Goal: Entertainment & Leisure: Consume media (video, audio)

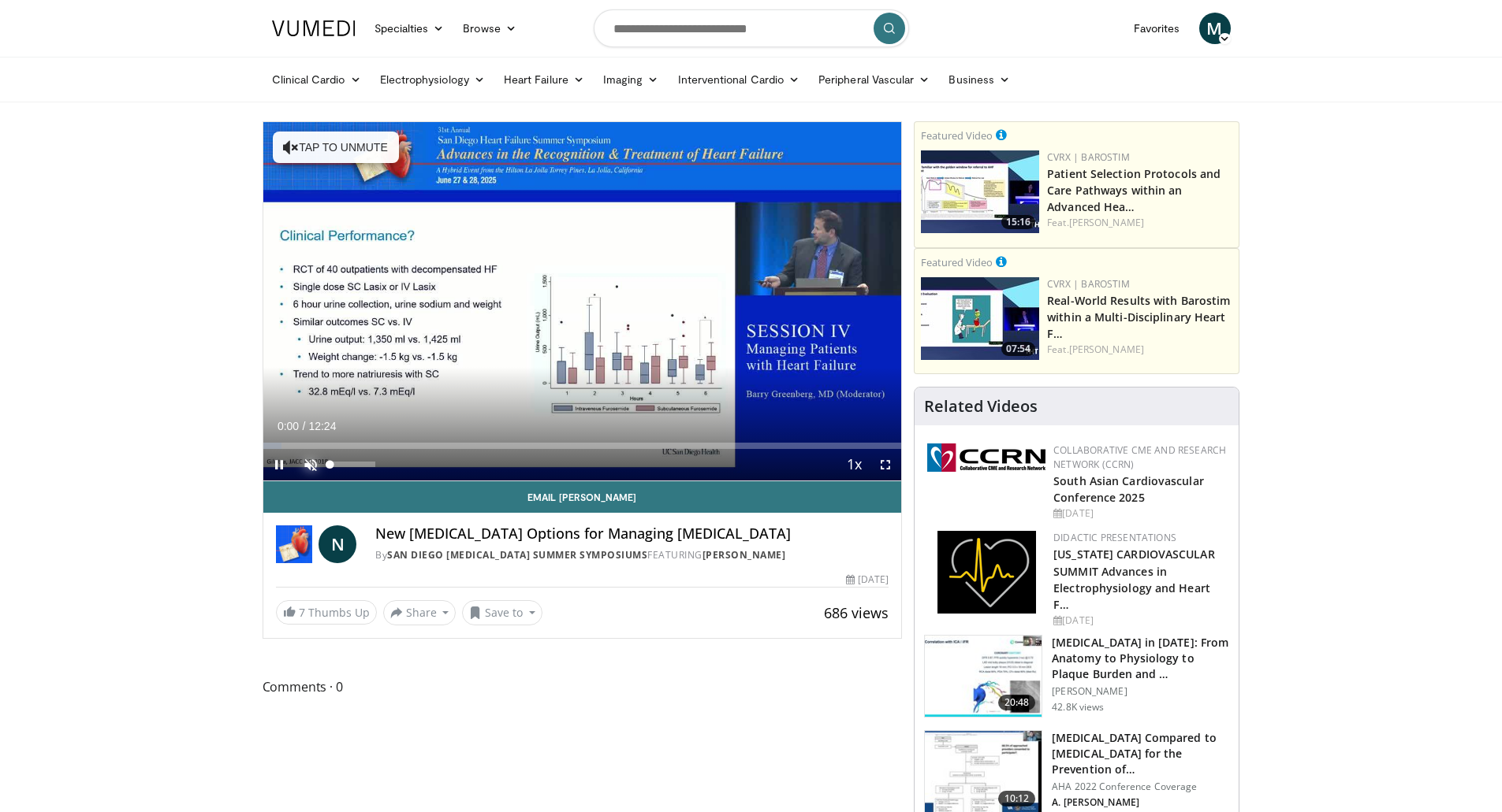
click at [313, 460] on span "Video Player" at bounding box center [310, 465] width 31 height 31
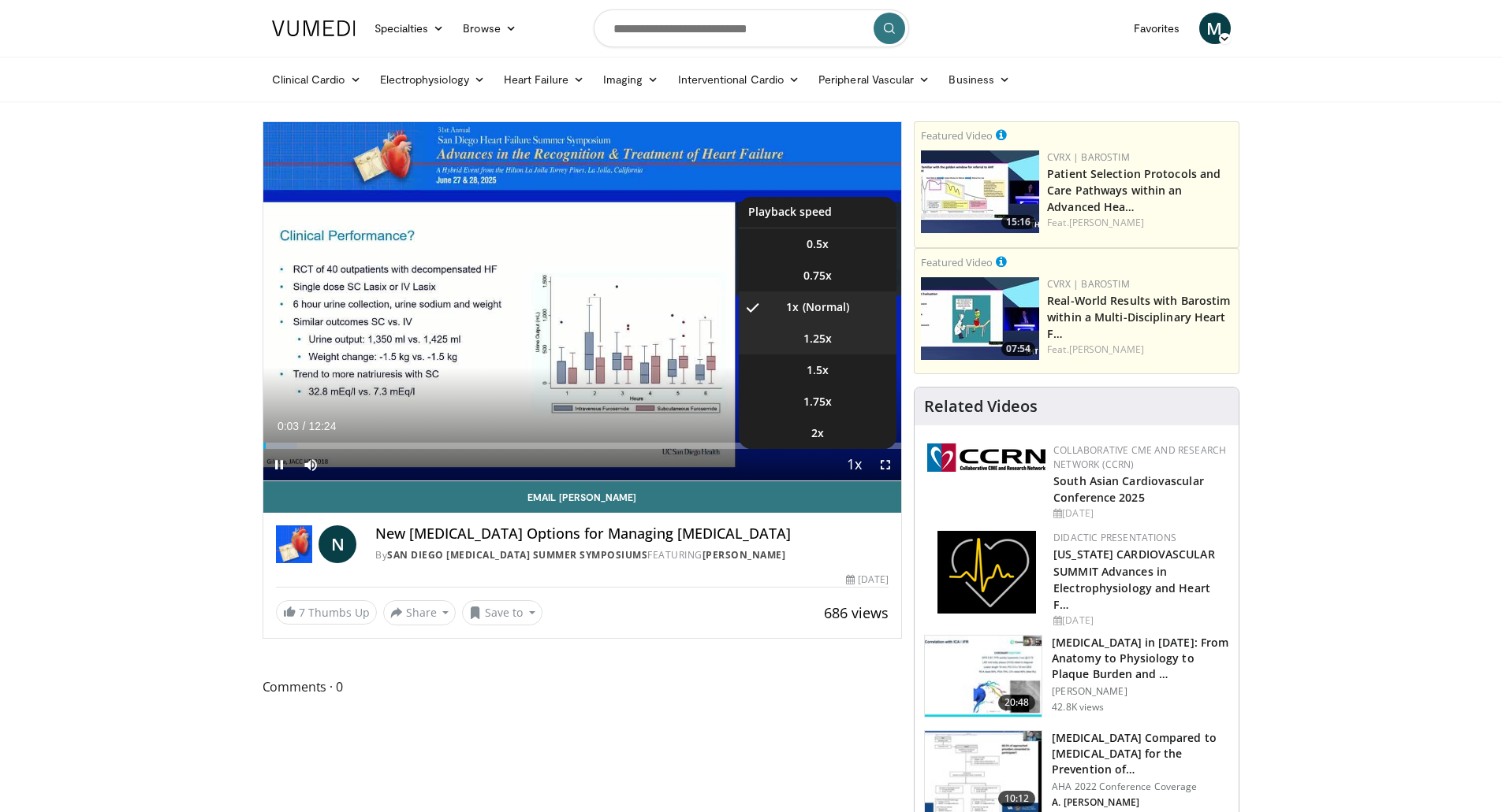
click at [839, 342] on li "1.25x" at bounding box center [817, 339] width 158 height 31
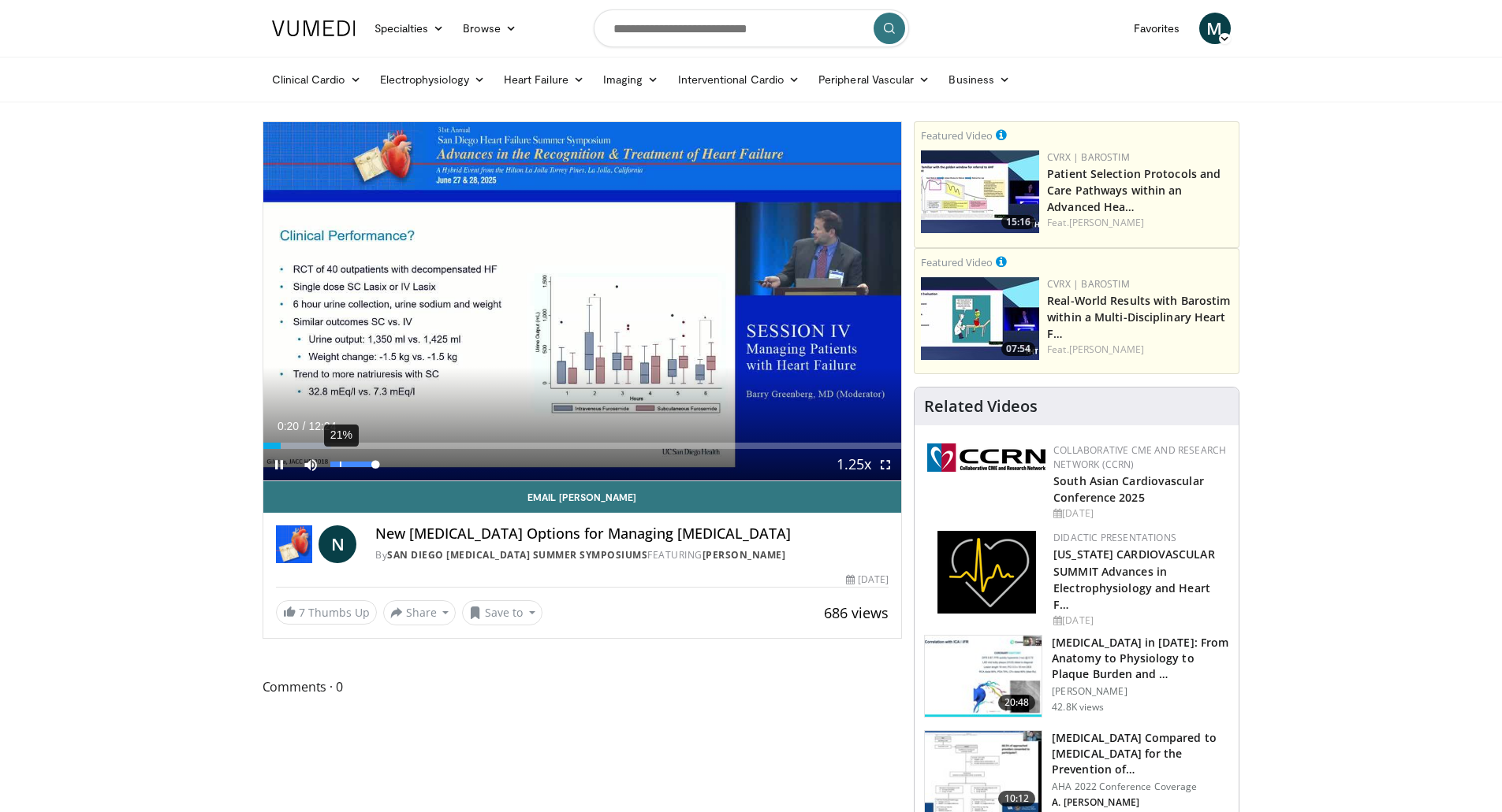
click at [348, 464] on div "21%" at bounding box center [353, 464] width 45 height 6
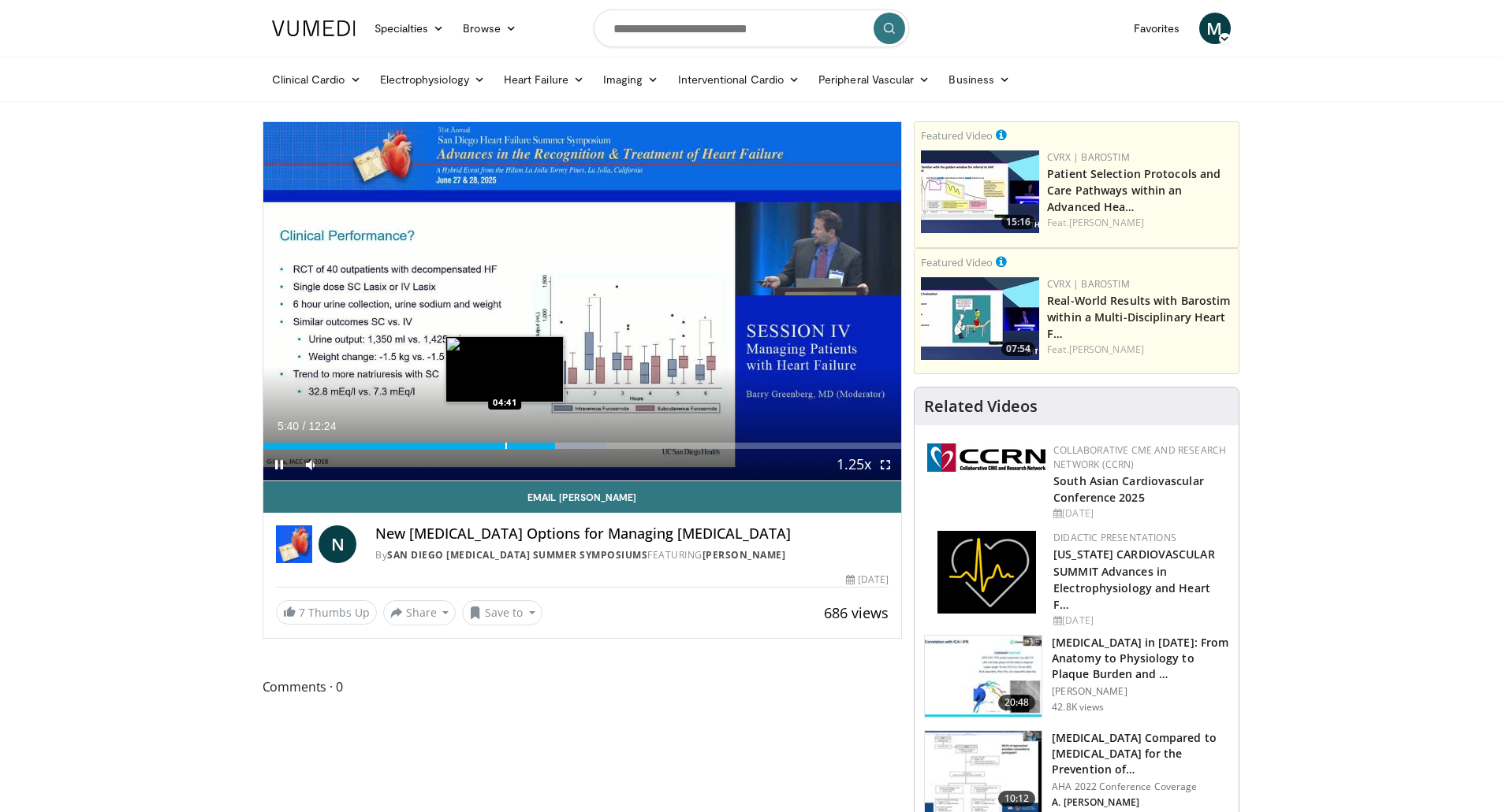
click at [500, 441] on div "Loaded : 53.76% 05:40 04:41" at bounding box center [583, 441] width 639 height 15
click at [475, 445] on div "Progress Bar" at bounding box center [475, 446] width 2 height 6
